Goal: Contribute content: Contribute content

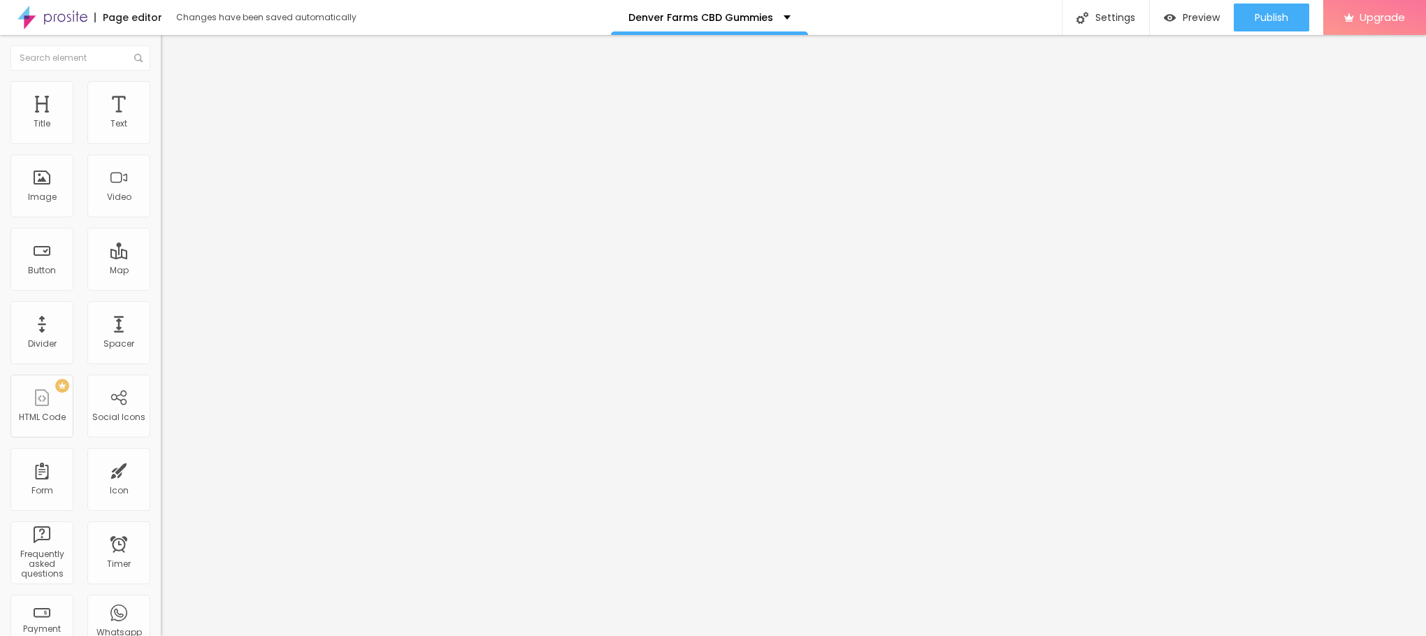
click at [161, 120] on span "Add image" at bounding box center [189, 114] width 57 height 12
click at [161, 91] on li "Style" at bounding box center [241, 88] width 161 height 14
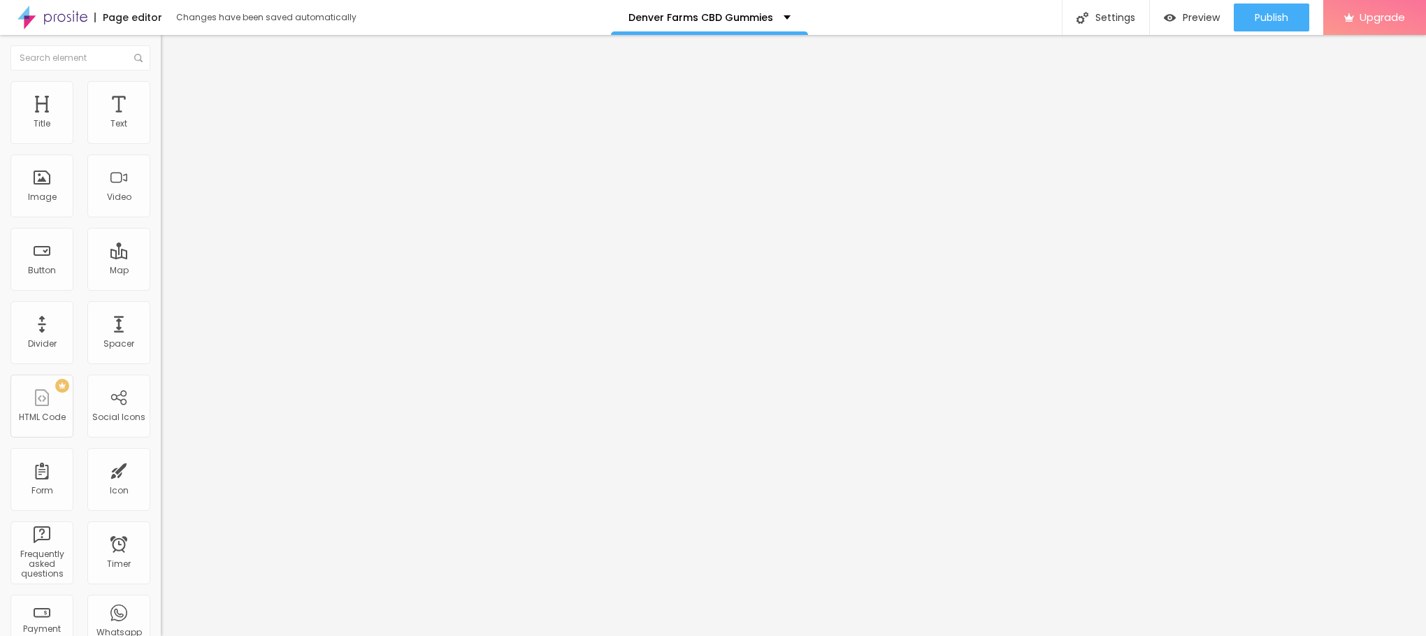
type input "95"
type input "90"
type input "85"
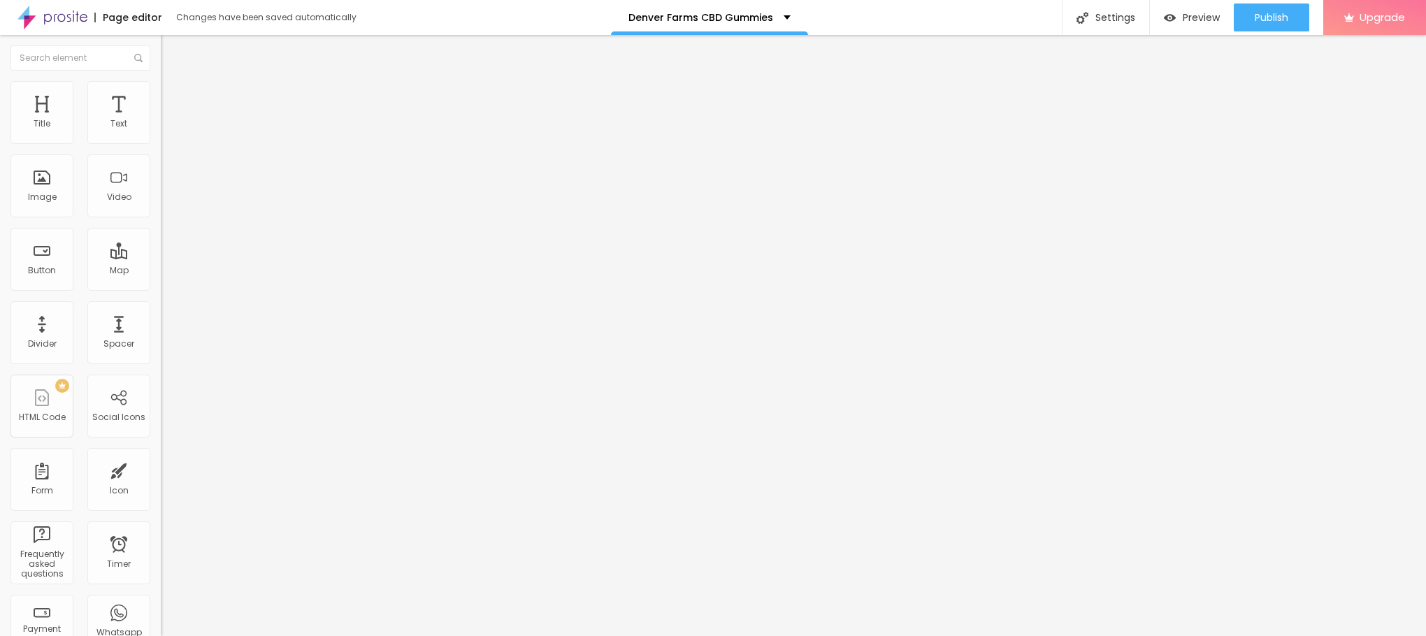
type input "85"
type input "80"
type input "75"
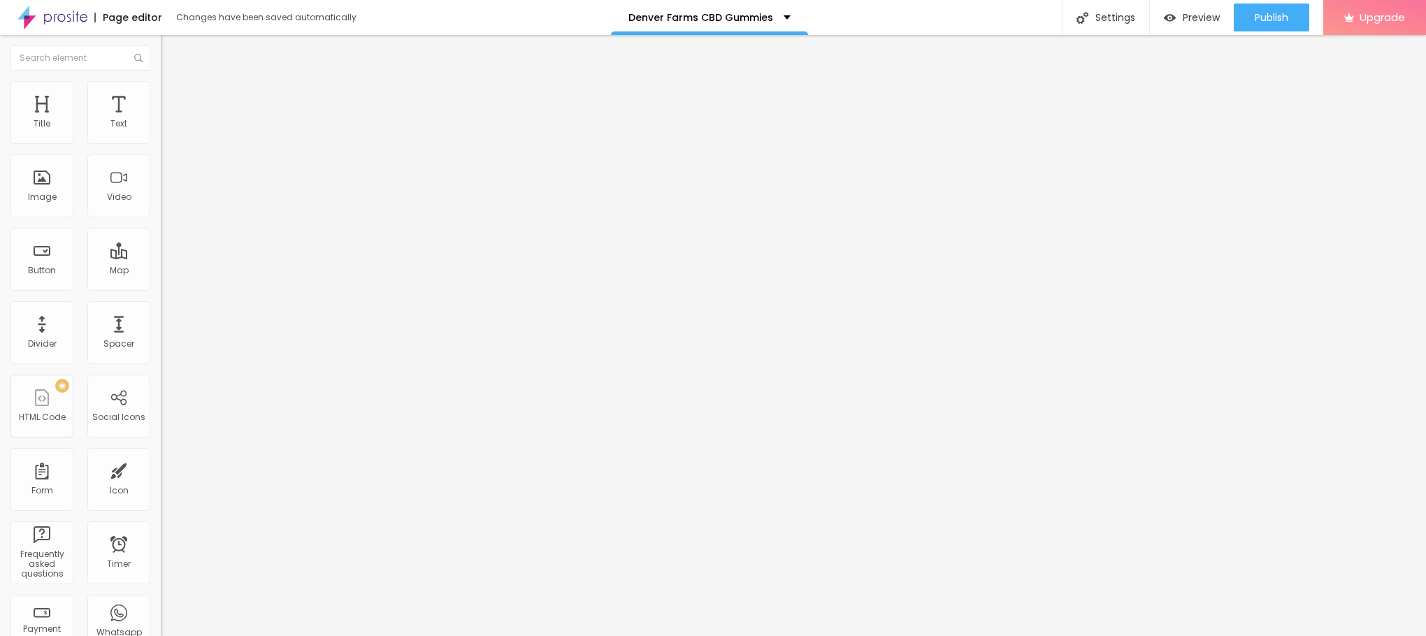
type input "70"
type input "65"
type input "60"
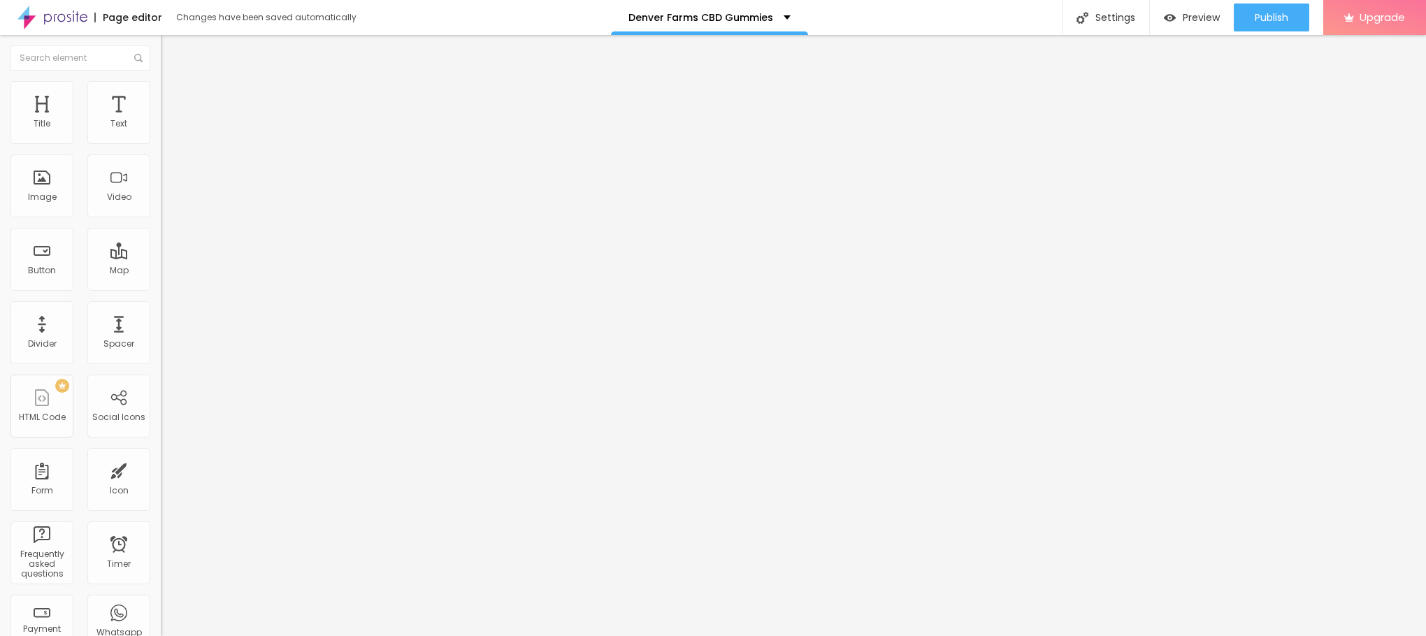
type input "60"
type input "55"
type input "50"
drag, startPoint x: 145, startPoint y: 154, endPoint x: 75, endPoint y: 159, distance: 70.1
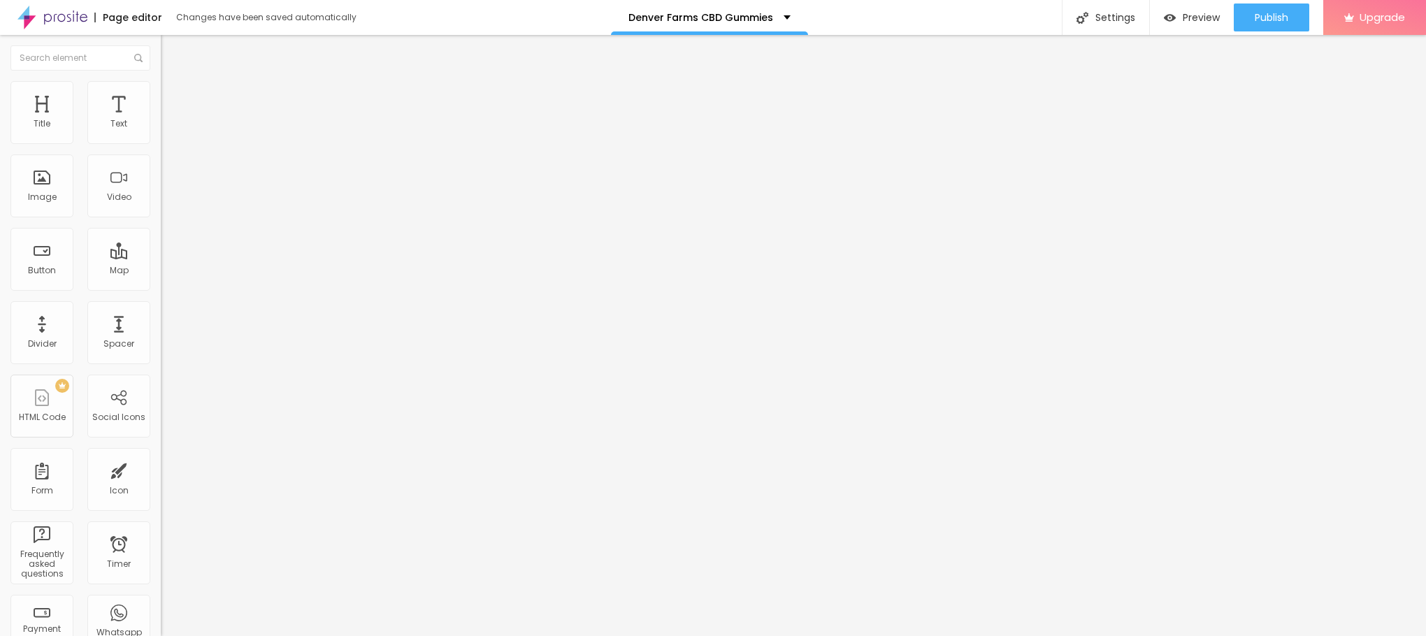
type input "50"
click at [161, 143] on input "range" at bounding box center [206, 137] width 90 height 11
click at [173, 82] on span "Content" at bounding box center [190, 77] width 34 height 12
click at [161, 141] on input "text" at bounding box center [245, 134] width 168 height 14
paste input "Denver Farms CBD Gummies"
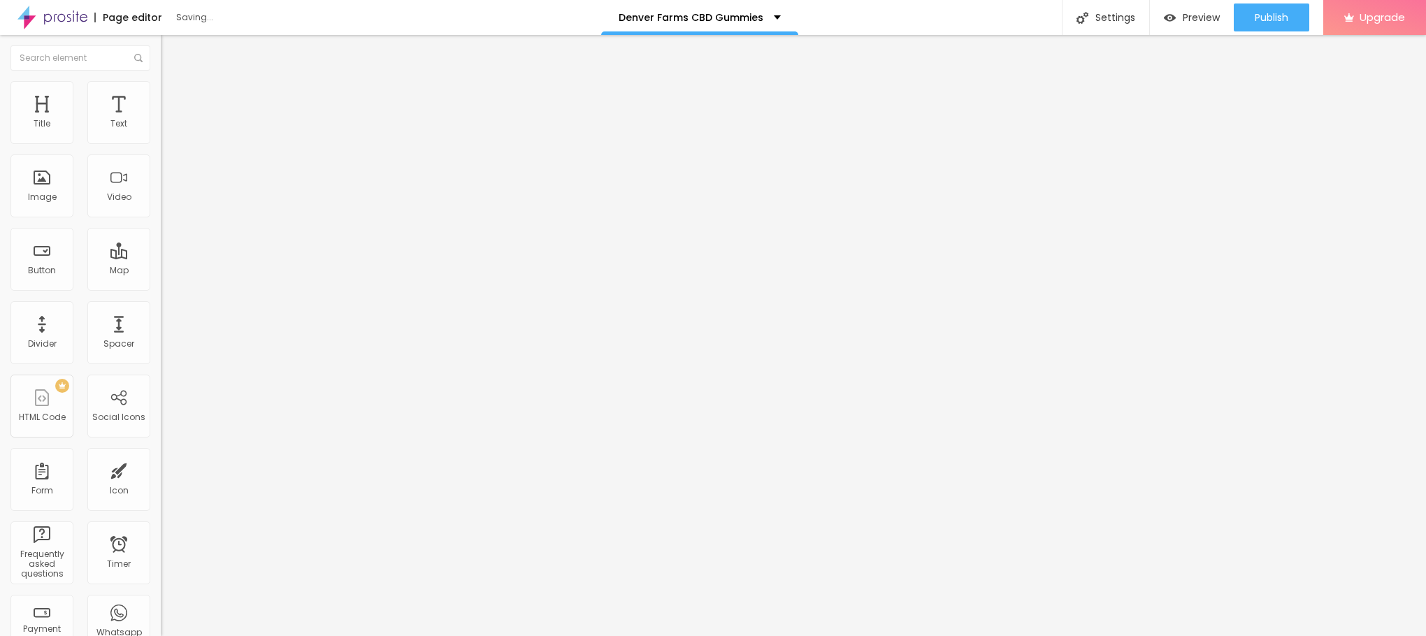
type input "Denver Farms CBD Gummies"
drag, startPoint x: 88, startPoint y: 384, endPoint x: 0, endPoint y: 372, distance: 88.9
click at [161, 319] on div "Change image Image description (Alt) Denver Farms CBD Gummies Align Aspect Rati…" at bounding box center [241, 214] width 161 height 210
paste input "[URL][DOMAIN_NAME]"
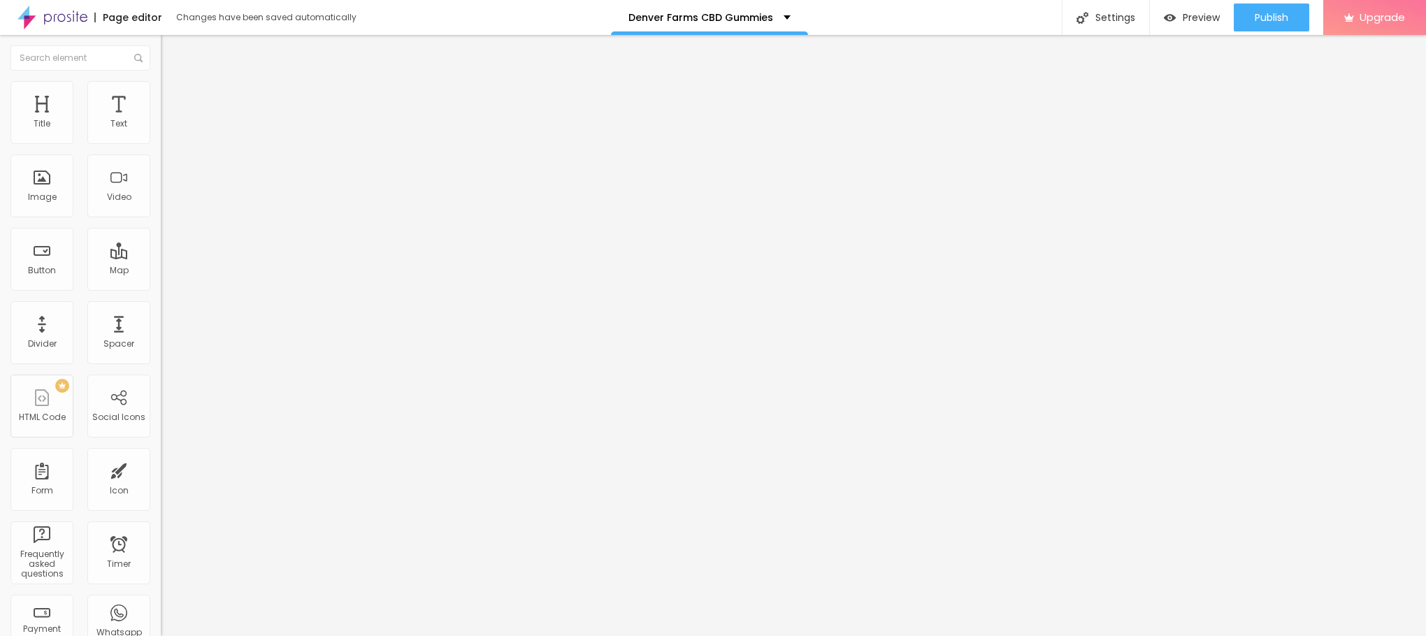
type input "[URL][DOMAIN_NAME]"
drag, startPoint x: 20, startPoint y: 154, endPoint x: 0, endPoint y: 145, distance: 21.3
click at [161, 145] on div "Text Click me Align Size Default Small Default Big Link URL https:// Open in ne…" at bounding box center [241, 210] width 161 height 203
paste input "😍👇SHOP NOW😍👇"
type input "😍👇SHOP NOW😍👇"
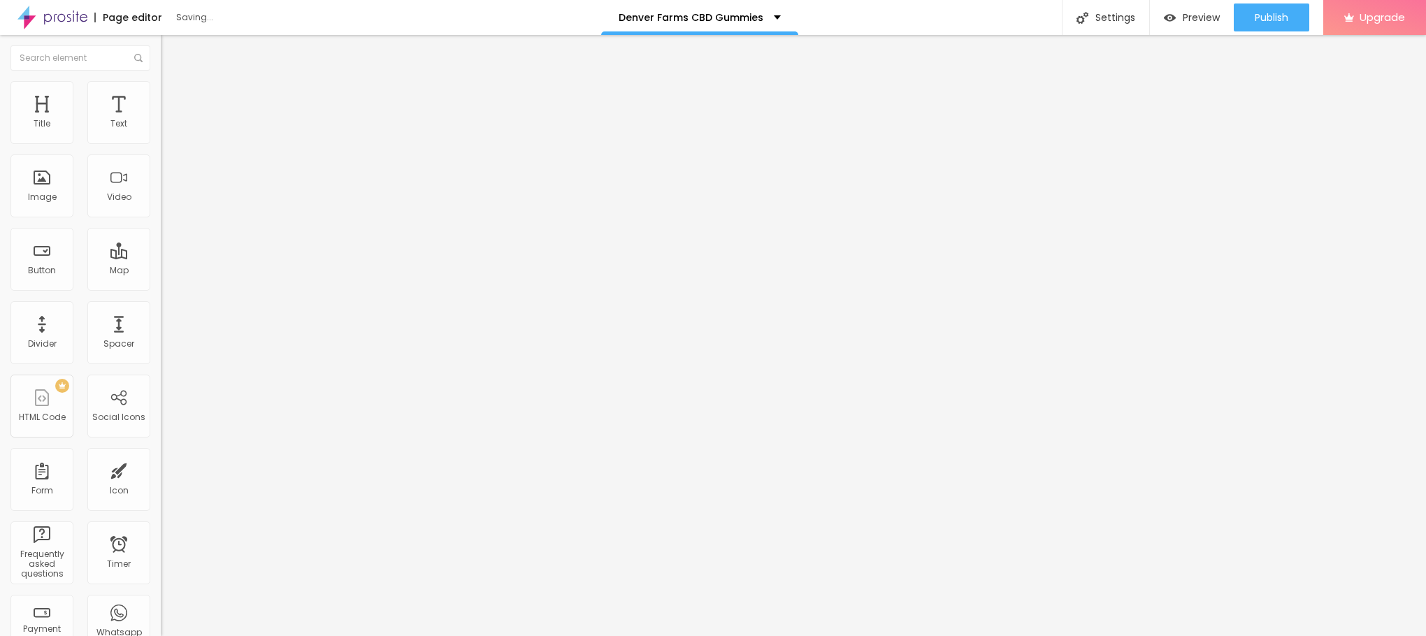
drag, startPoint x: 67, startPoint y: 288, endPoint x: 0, endPoint y: 301, distance: 68.3
click at [161, 298] on div "Text 😍👇SHOP NOW😍👇 Align Size Default Small Default Big Link URL https:// Open i…" at bounding box center [241, 210] width 161 height 203
paste input "[URL][DOMAIN_NAME]"
type input "[URL][DOMAIN_NAME]"
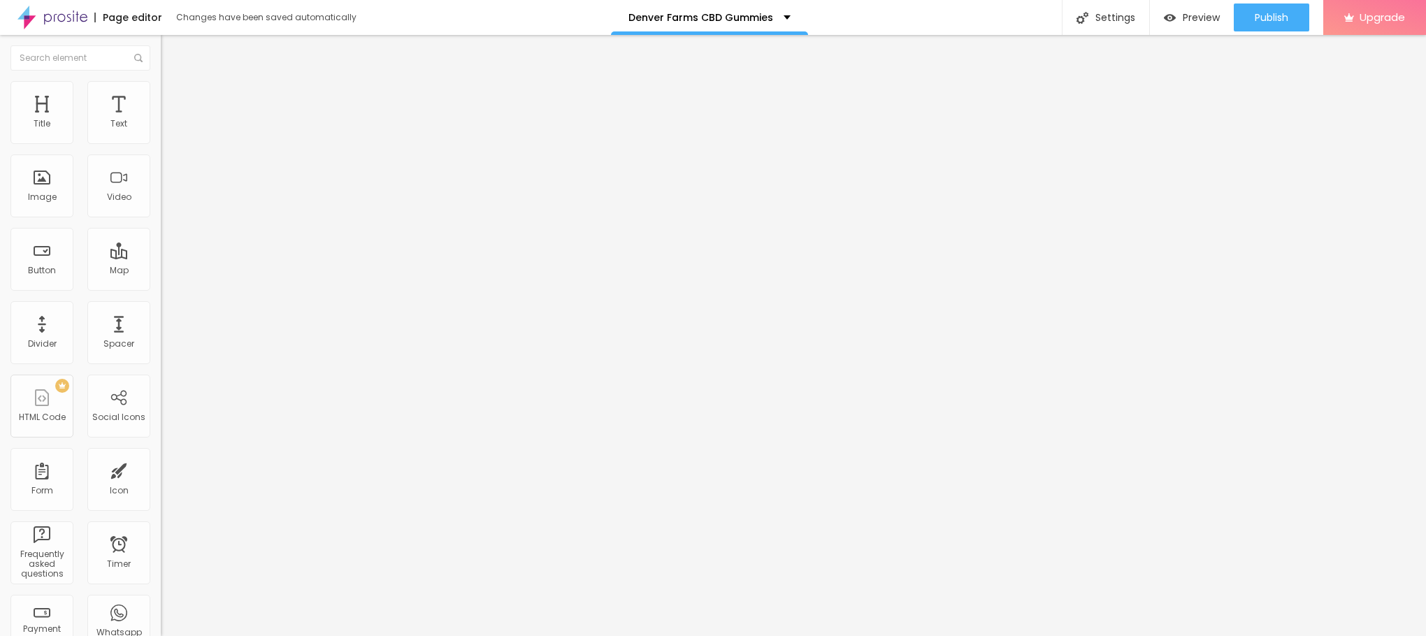
click at [166, 203] on icon "button" at bounding box center [170, 198] width 8 height 8
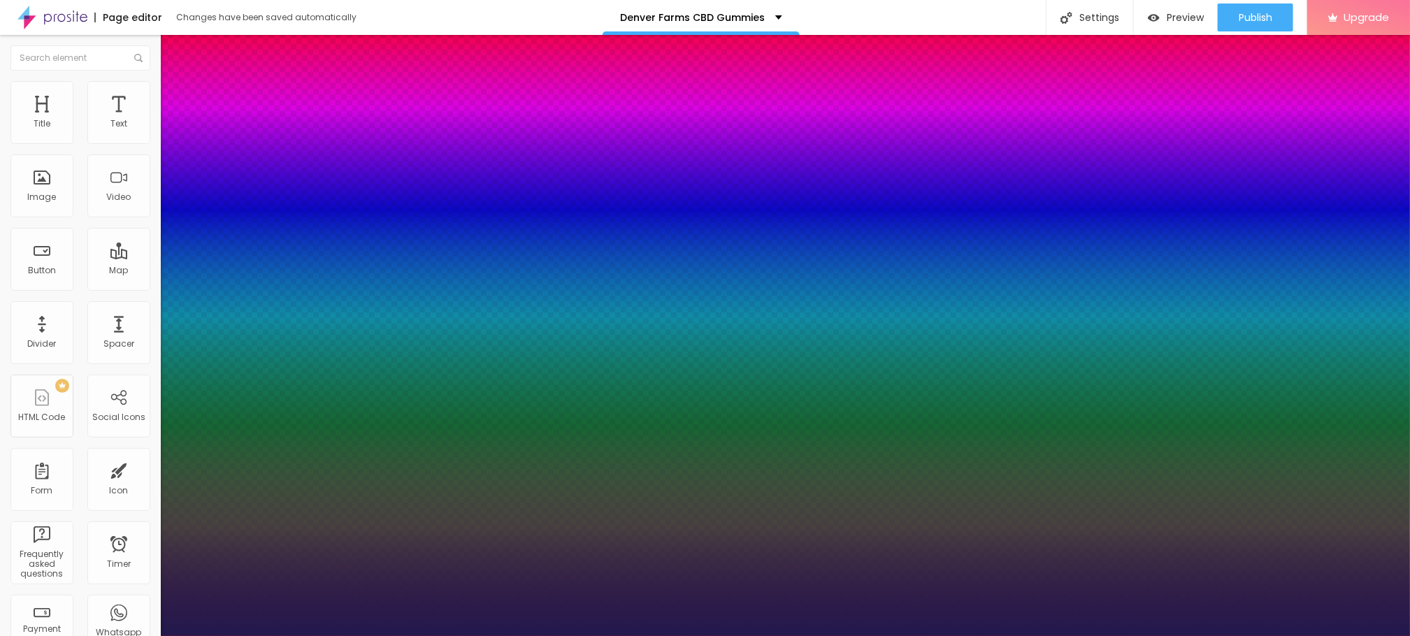
type input "1"
type input "24"
type input "1"
type input "31"
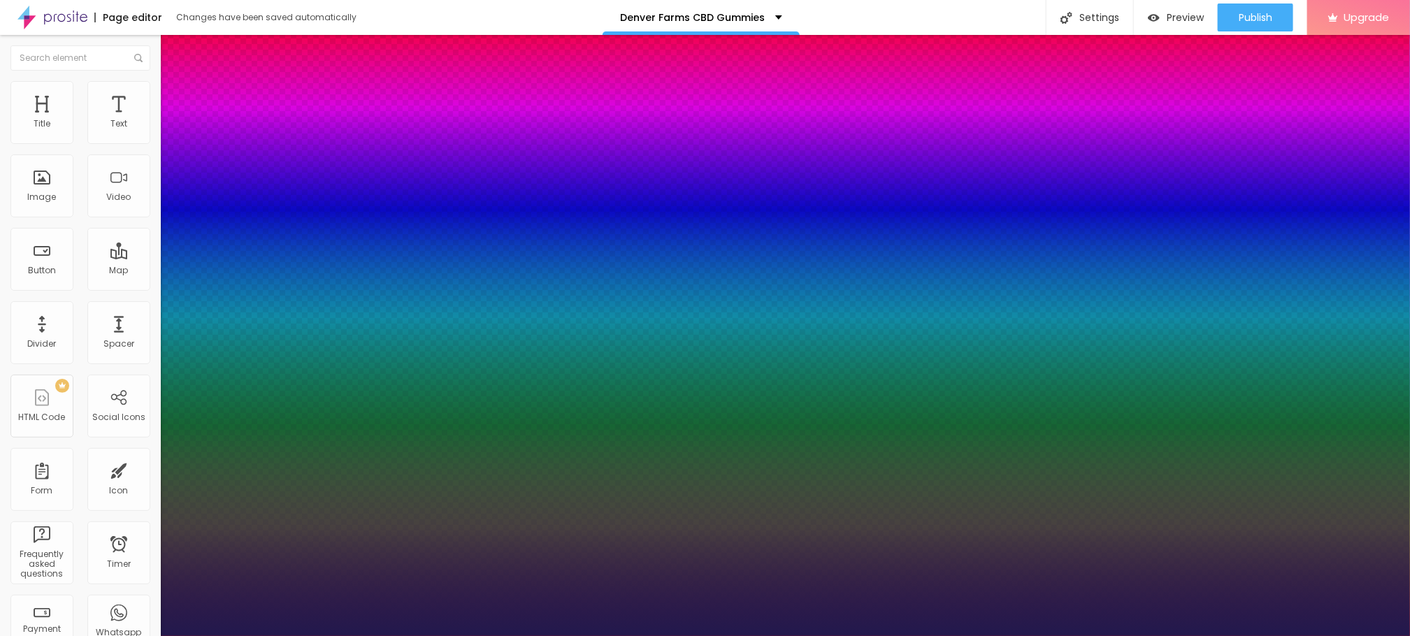
type input "31"
type input "1"
type input "32"
type input "1"
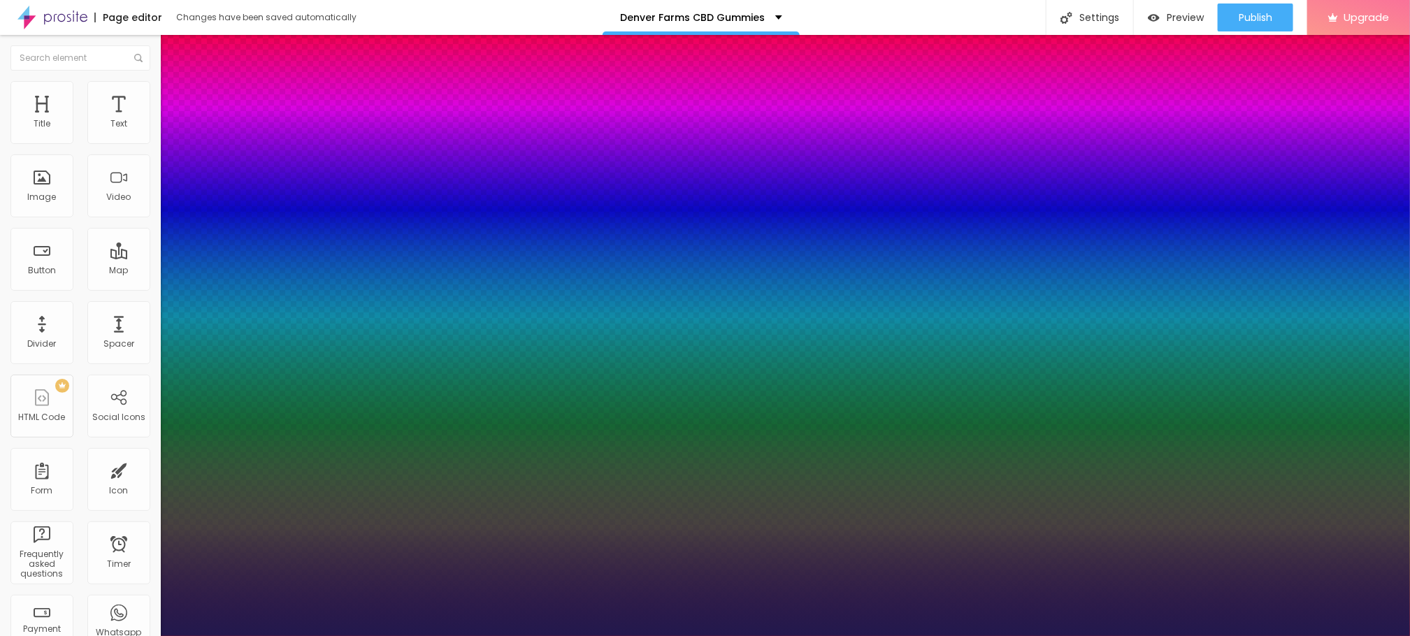
type input "35"
type input "1"
type input "36"
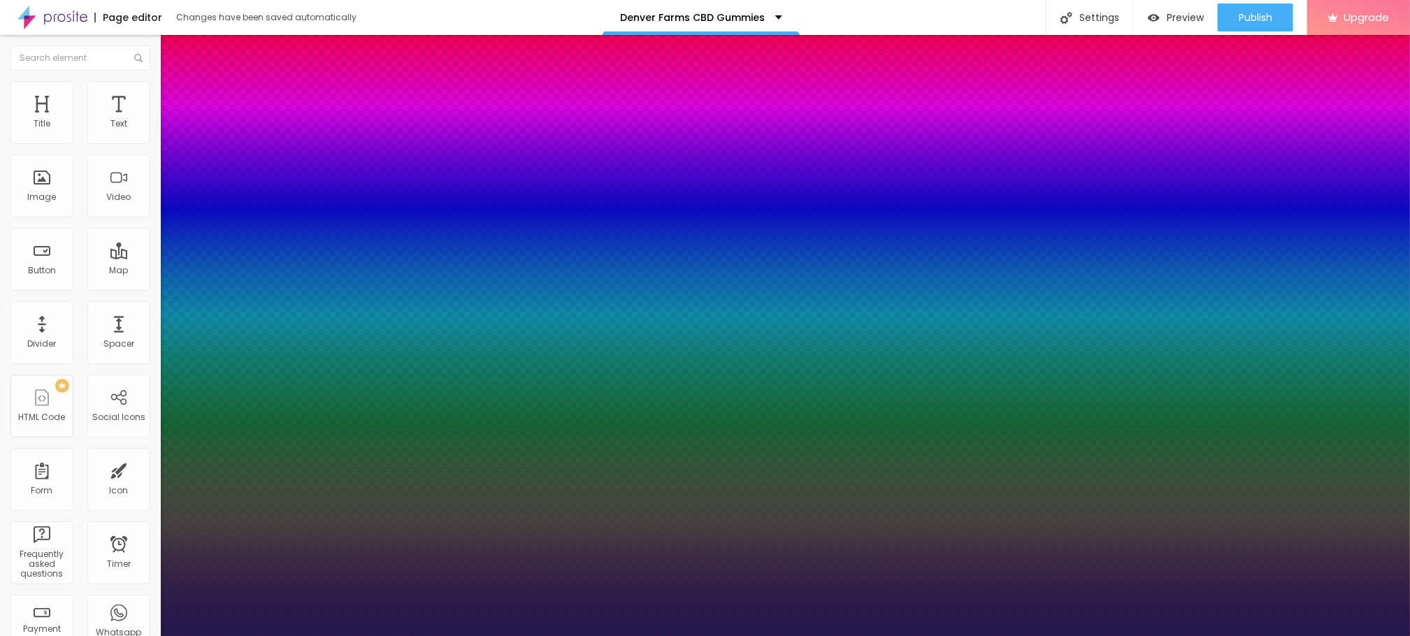
type input "1"
type input "37"
type input "1"
type input "38"
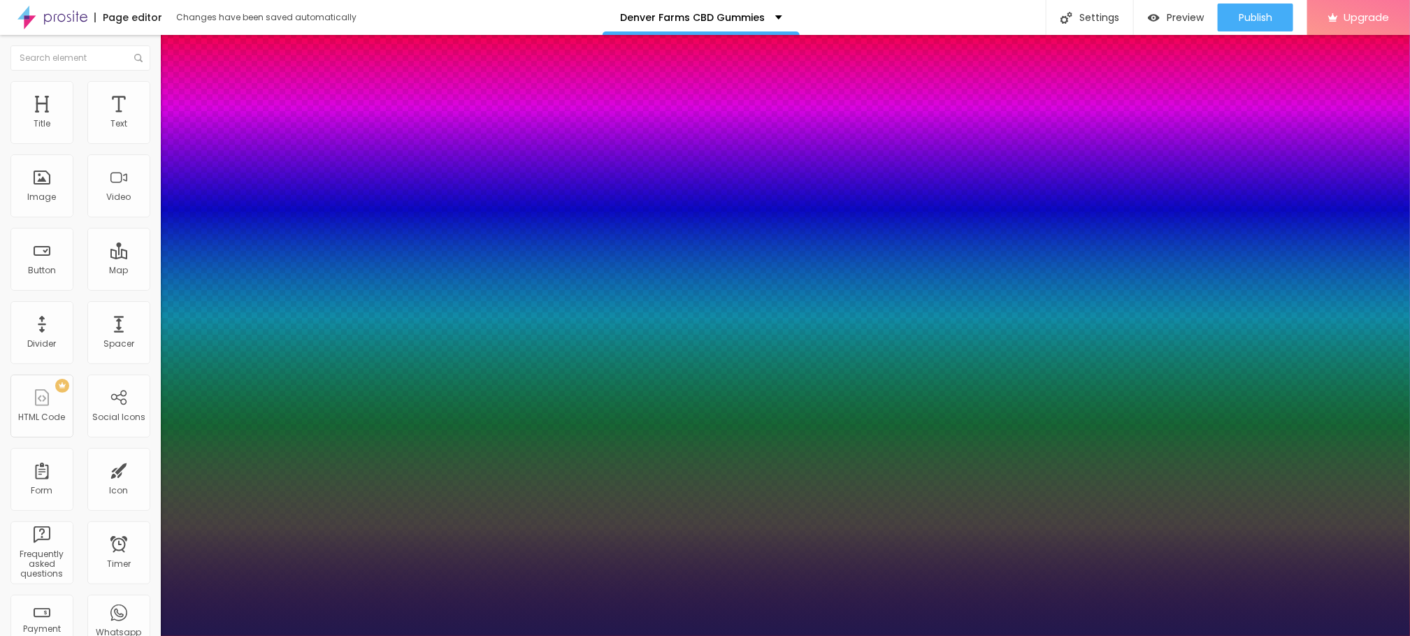
type input "38"
type input "1"
type input "41"
type input "1"
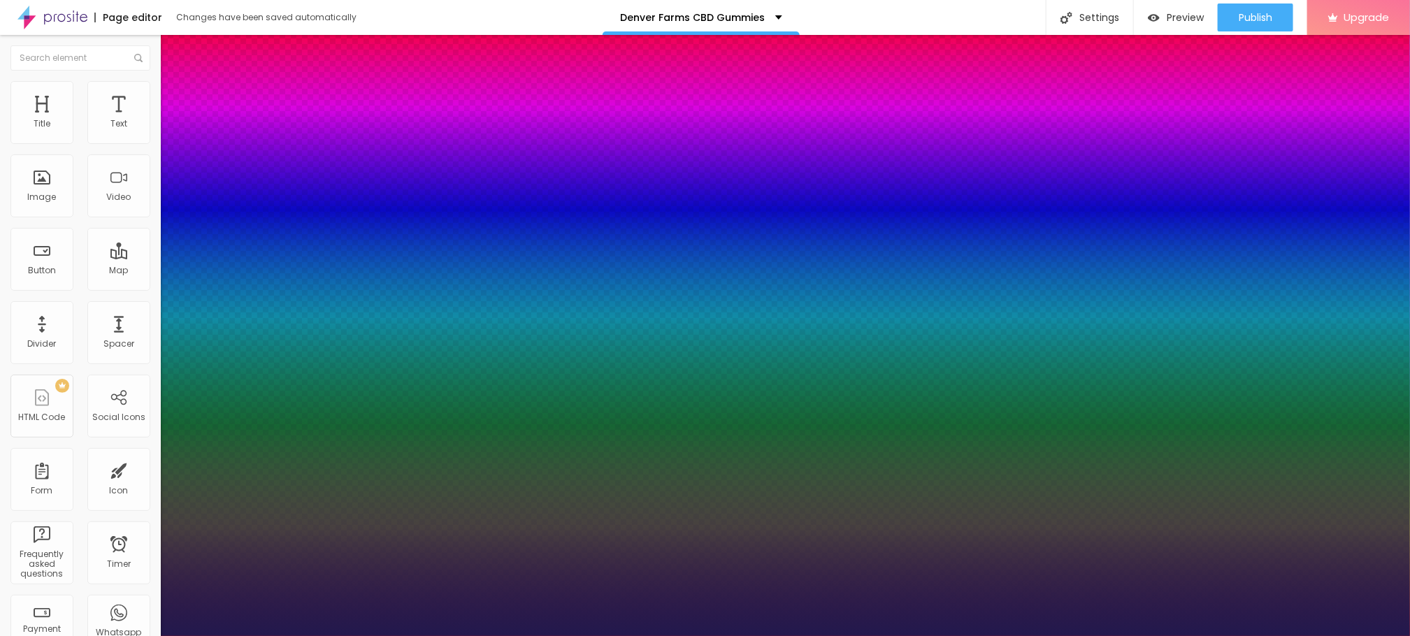
type input "43"
type input "1"
type input "44"
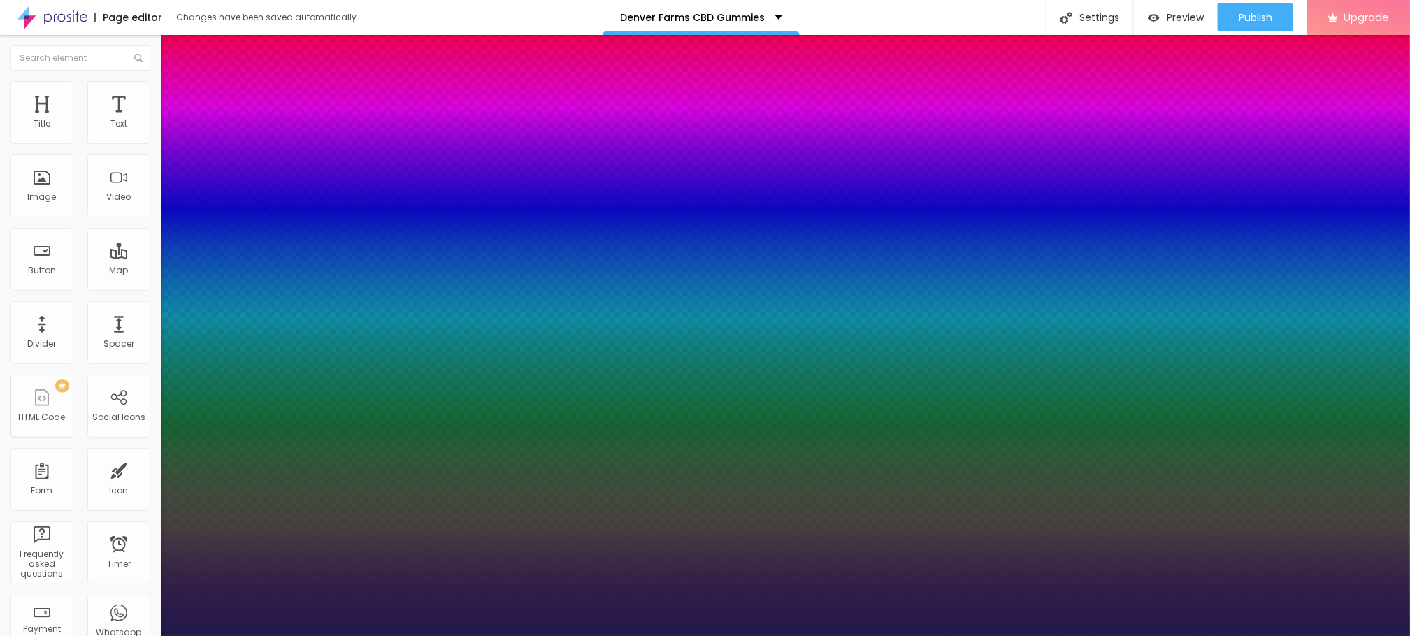
type input "1"
type input "45"
type input "1"
type input "50"
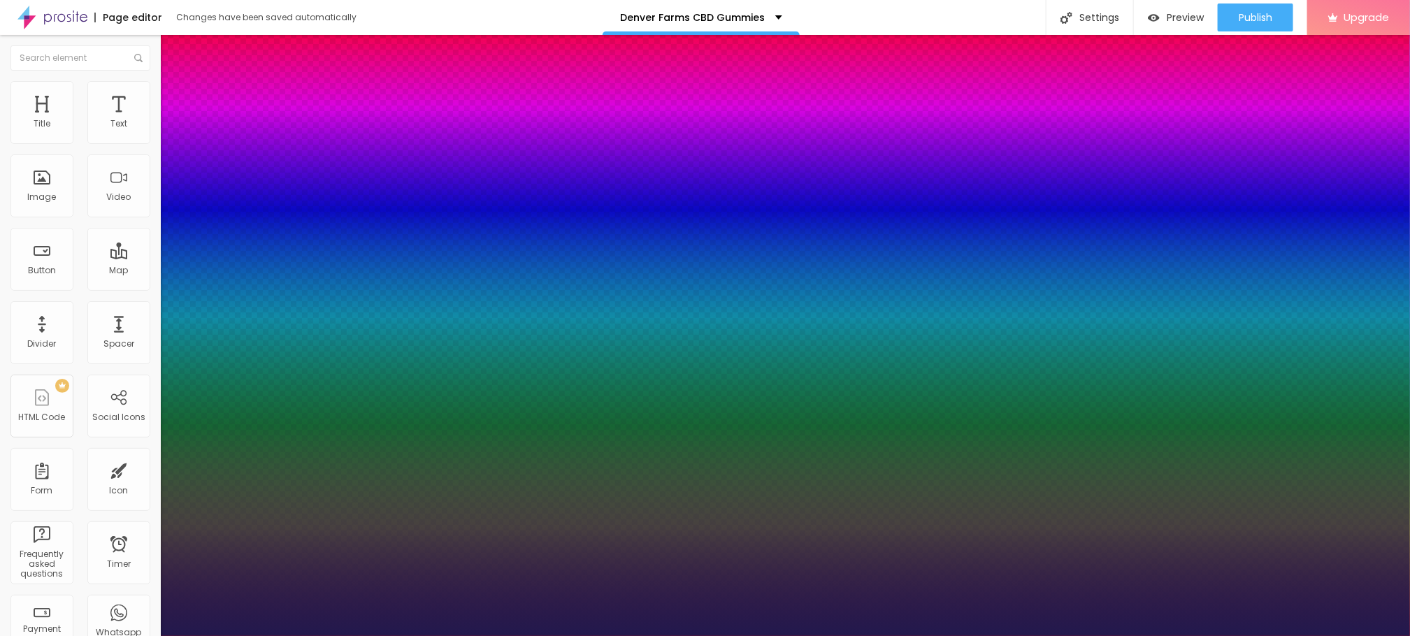
type input "50"
type input "1"
type input "51"
type input "1"
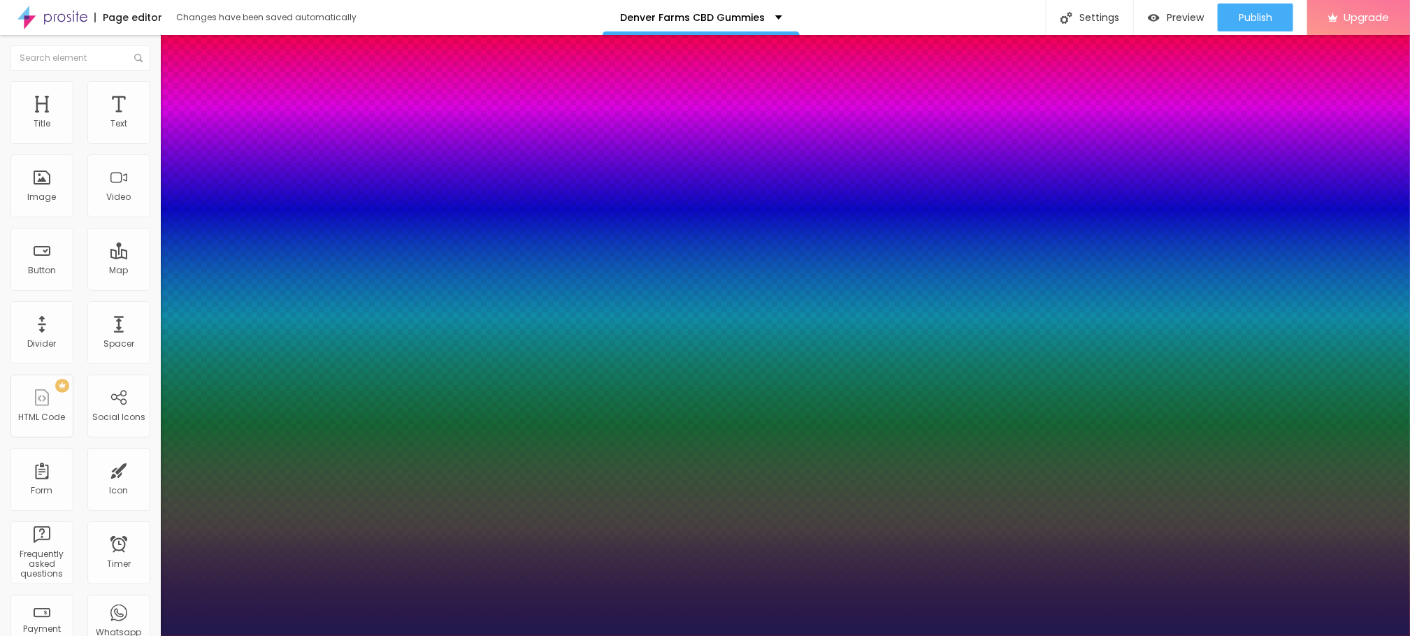
drag, startPoint x: 205, startPoint y: 397, endPoint x: 227, endPoint y: 393, distance: 22.1
type input "51"
click at [600, 635] on div at bounding box center [705, 636] width 1410 height 0
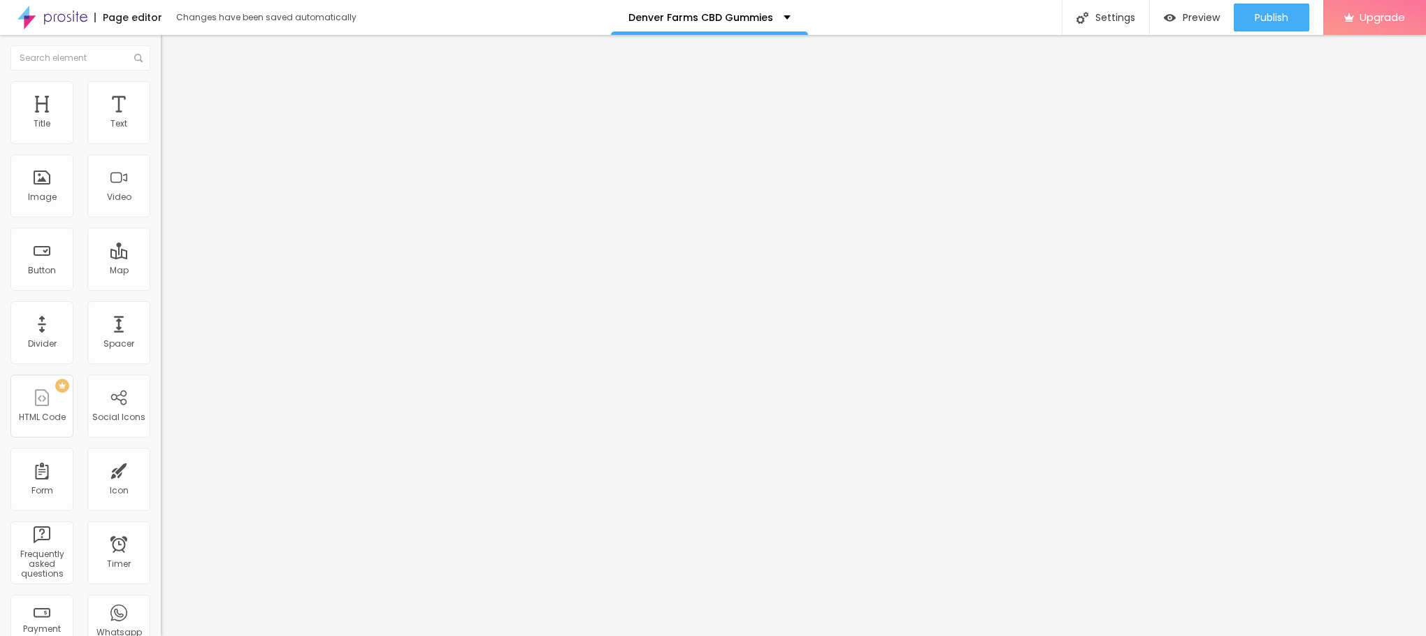
click at [161, 134] on button "button" at bounding box center [171, 127] width 20 height 15
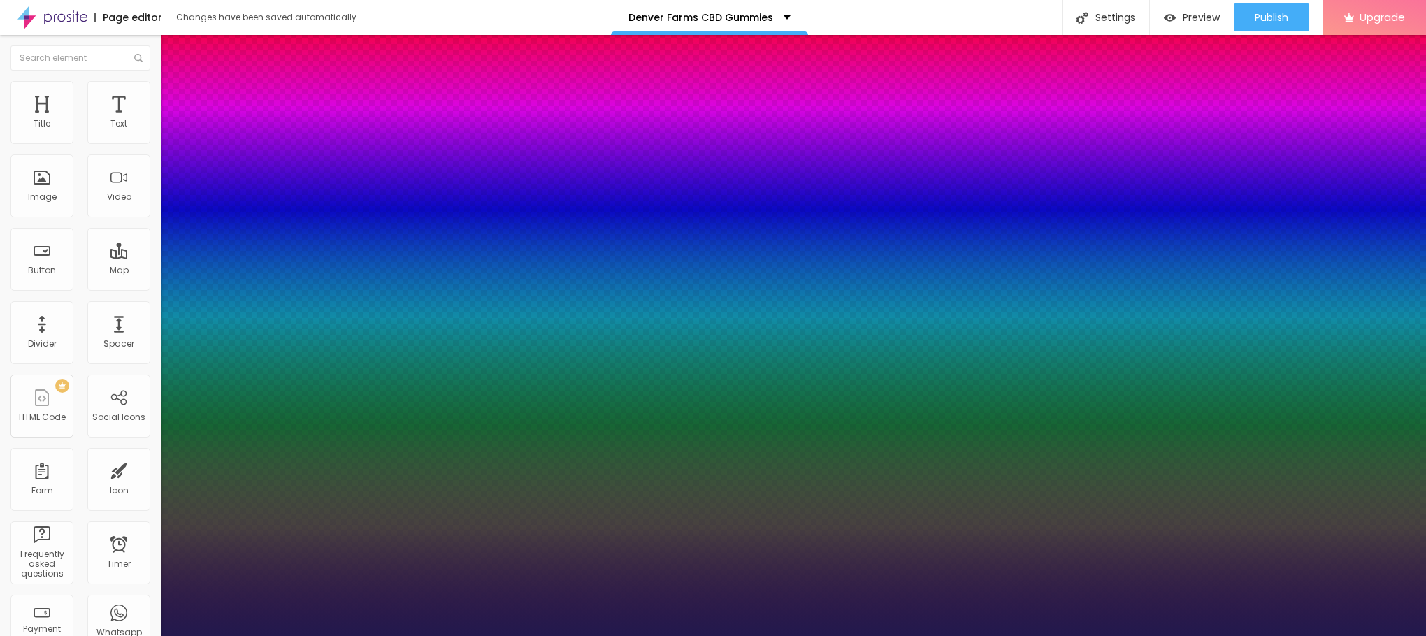
type input "1"
type input "27"
type input "1"
type input "28"
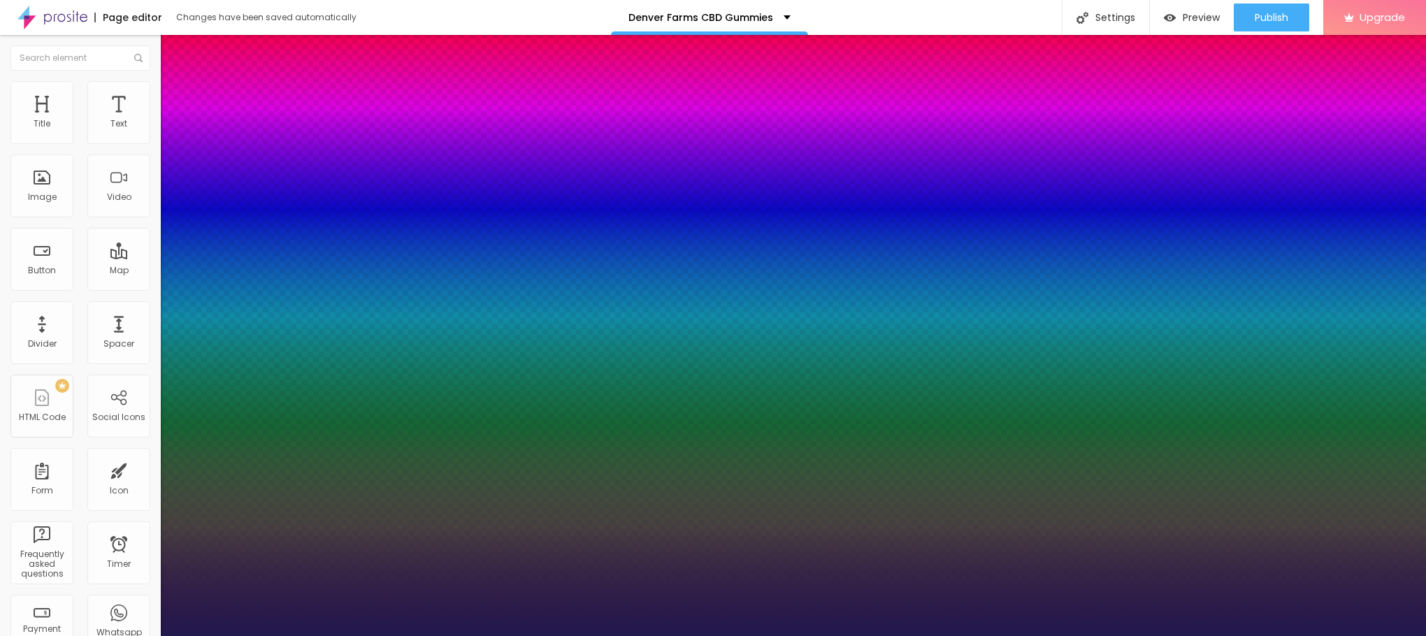
type input "28"
type input "1"
type input "33"
type input "1"
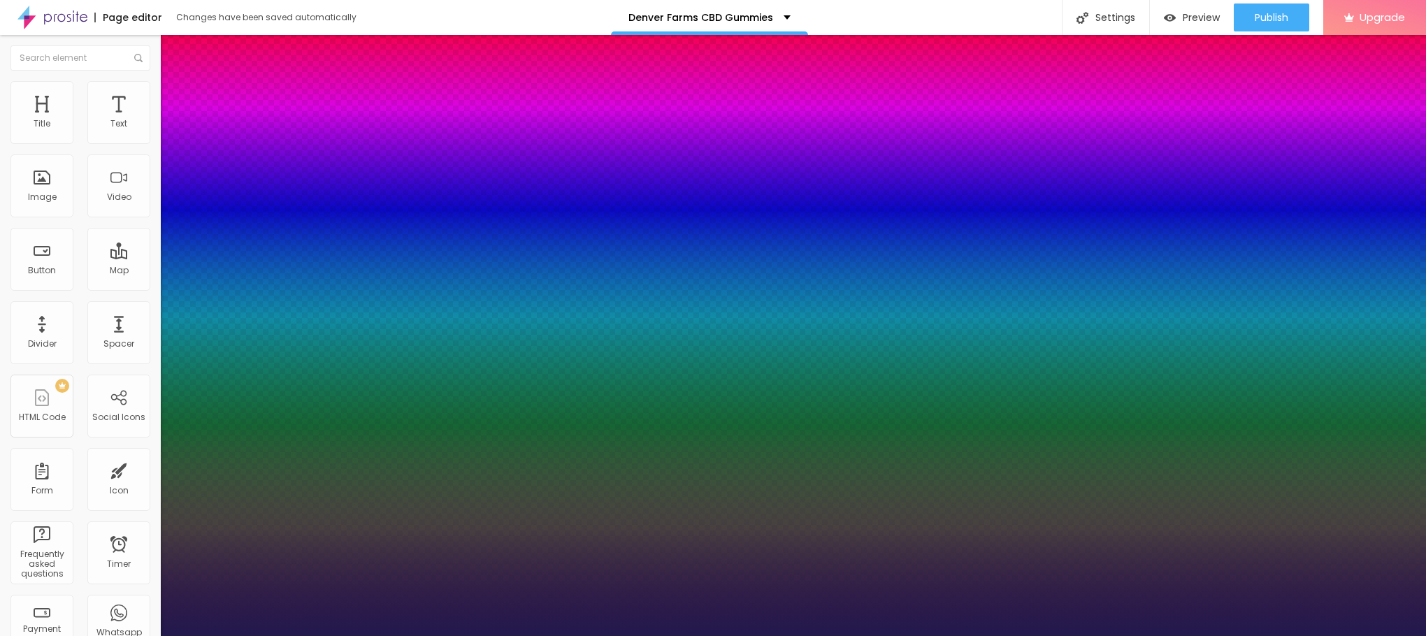
type input "31"
type input "1"
type input "30"
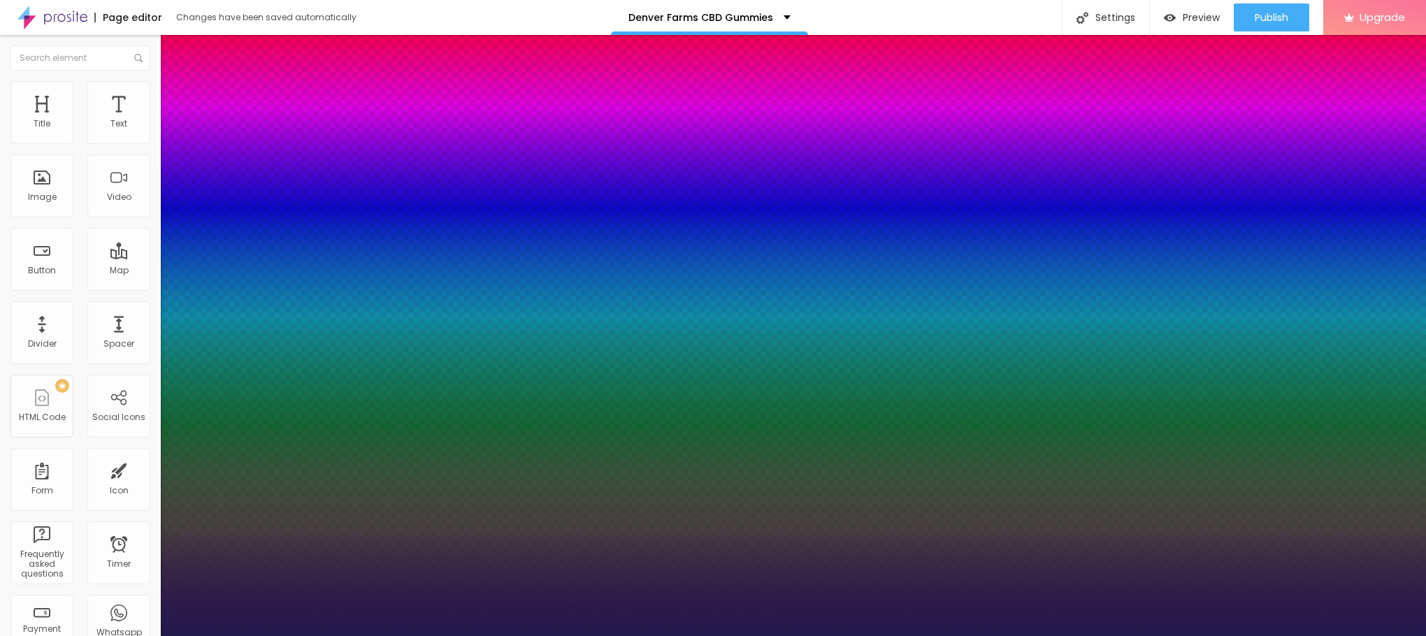
type input "1"
type input "27"
type input "1"
type input "21"
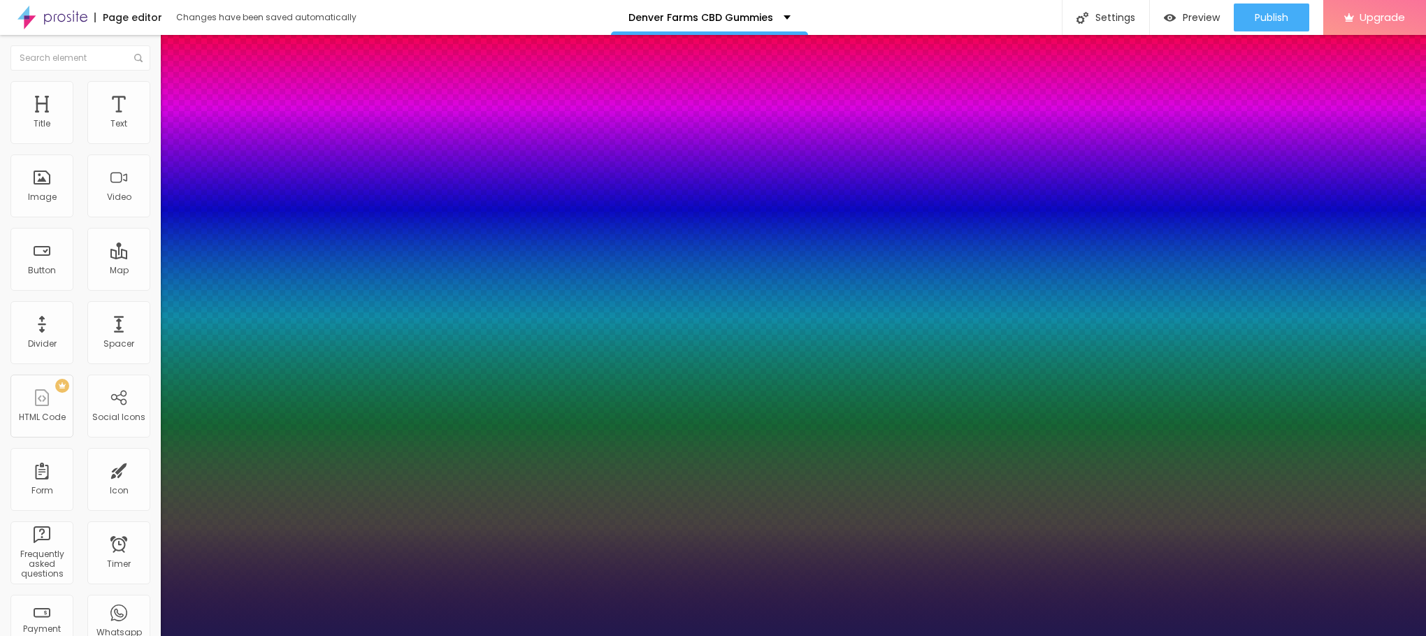
type input "21"
type input "1"
type input "21"
click at [507, 635] on div at bounding box center [713, 636] width 1426 height 0
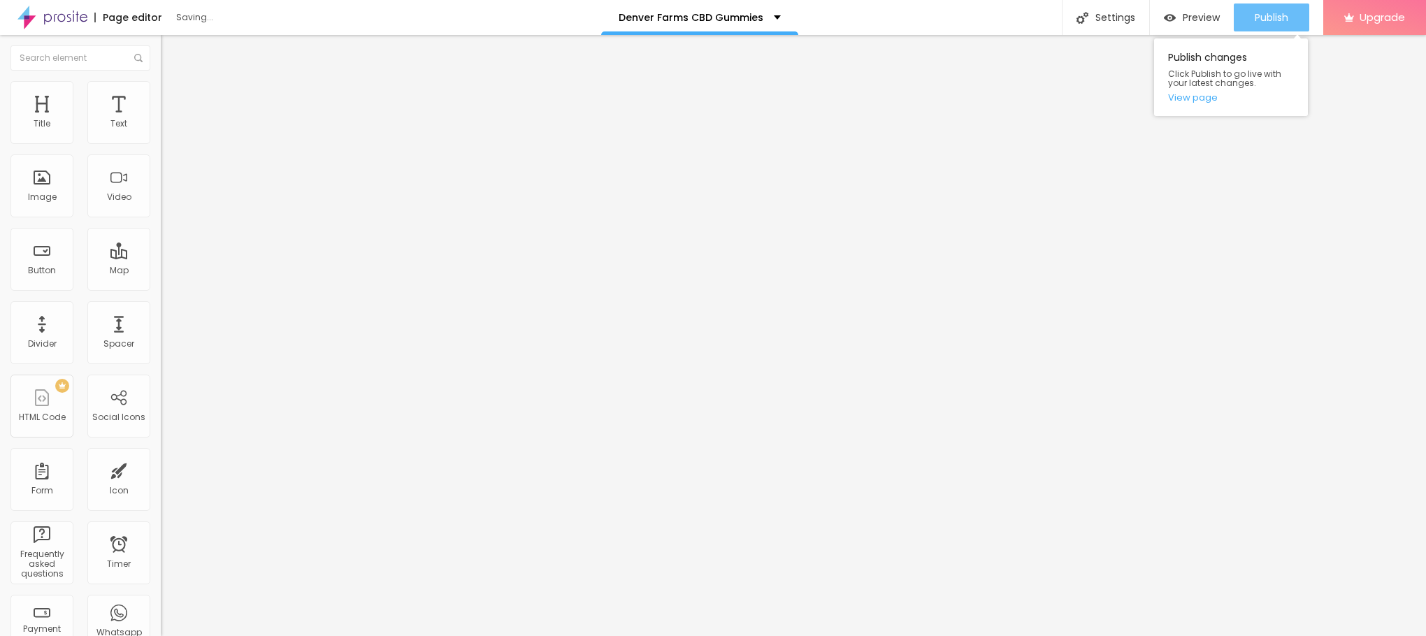
click at [1264, 20] on span "Publish" at bounding box center [1272, 17] width 34 height 11
click at [1204, 95] on link "View page" at bounding box center [1231, 97] width 126 height 9
click at [1277, 25] on div "Publish" at bounding box center [1272, 17] width 34 height 28
click at [1191, 106] on div "Publish changes Click Publish to go live with your latest changes. View page" at bounding box center [1231, 77] width 154 height 78
click at [1194, 102] on link "View page" at bounding box center [1231, 97] width 126 height 9
